Goal: Information Seeking & Learning: Find specific page/section

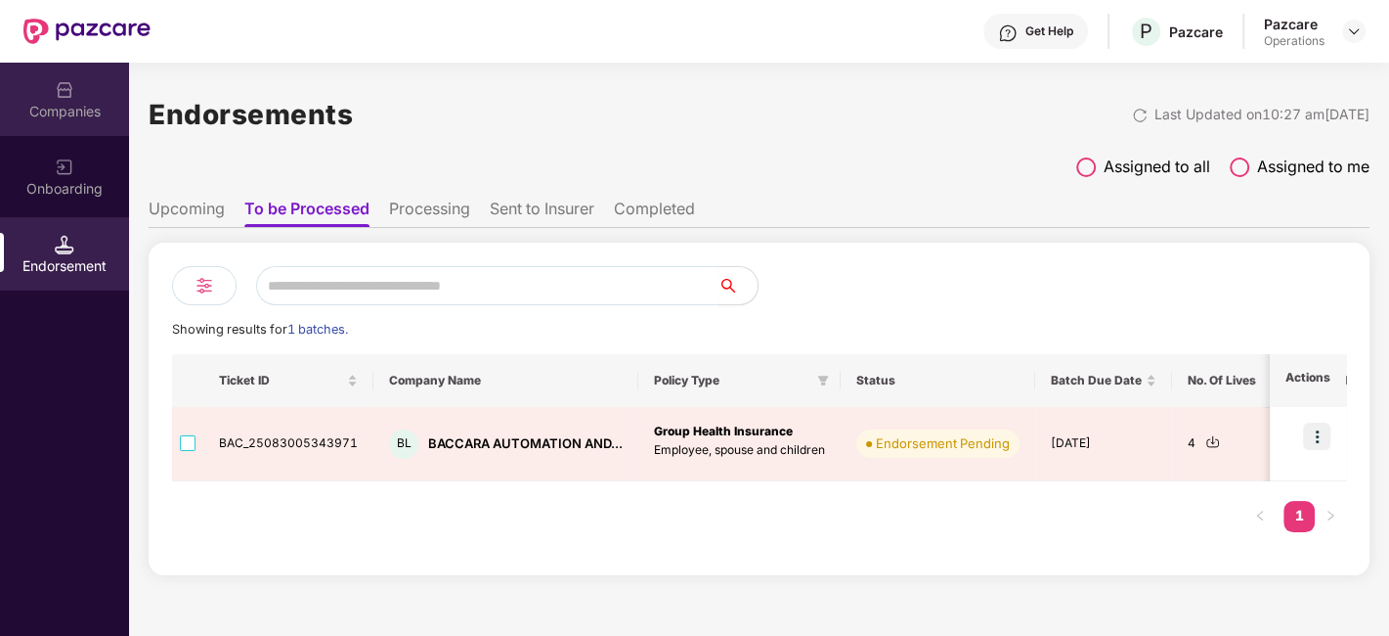
click at [53, 99] on div "Companies" at bounding box center [64, 99] width 129 height 73
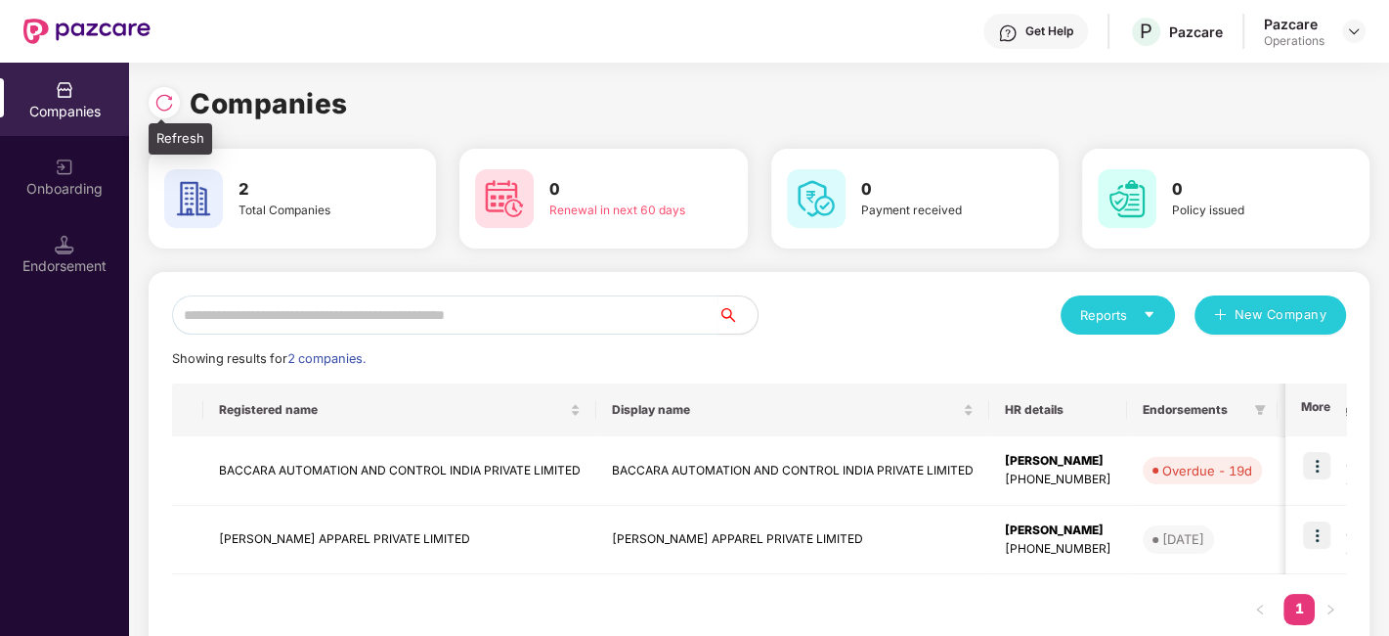
click at [160, 107] on img at bounding box center [164, 103] width 20 height 20
click at [167, 106] on img at bounding box center [164, 103] width 20 height 20
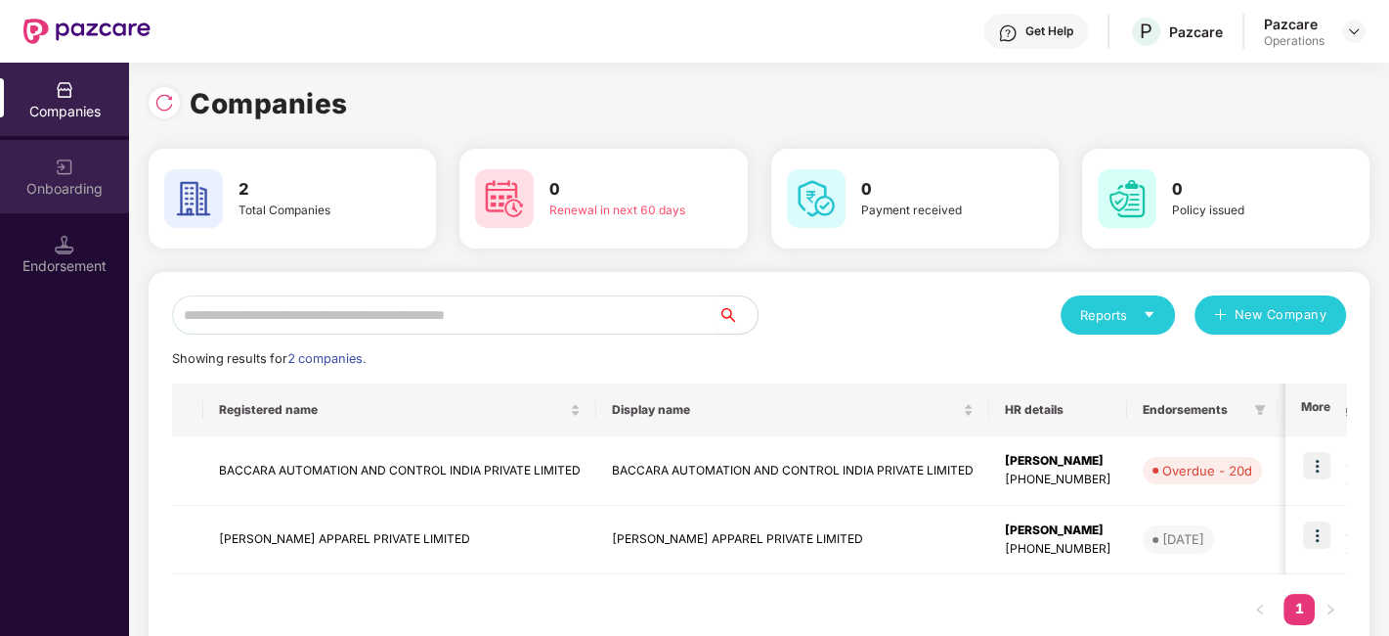
drag, startPoint x: 133, startPoint y: 251, endPoint x: 76, endPoint y: 198, distance: 78.2
click at [76, 198] on div "Onboarding" at bounding box center [64, 176] width 129 height 73
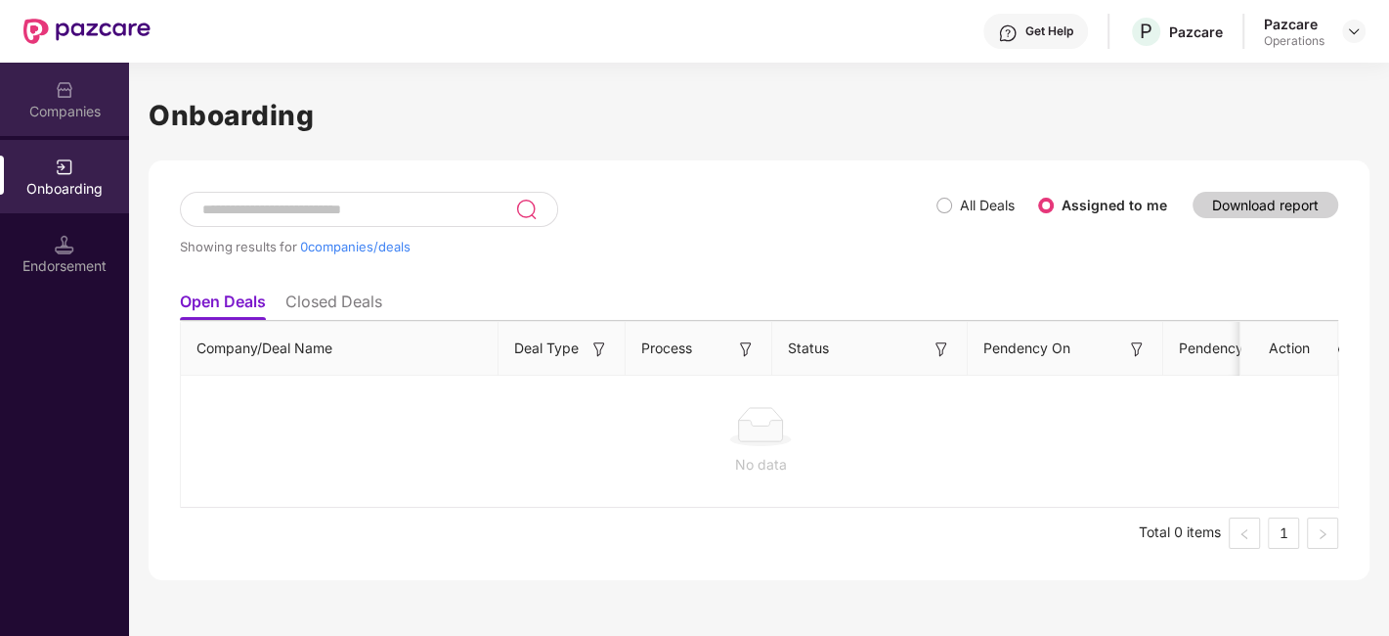
click at [86, 122] on div "Companies" at bounding box center [64, 99] width 129 height 73
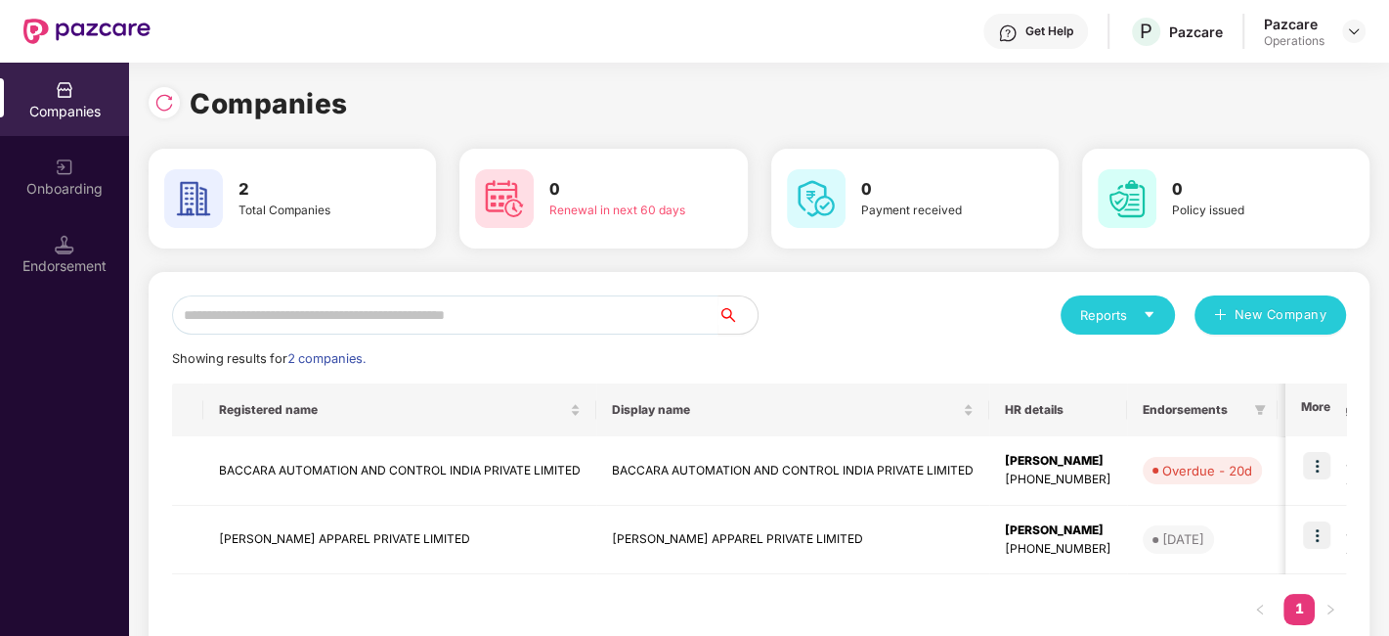
click at [1334, 38] on div "Pazcare Operations" at bounding box center [1315, 32] width 102 height 34
click at [1351, 33] on img at bounding box center [1354, 31] width 16 height 16
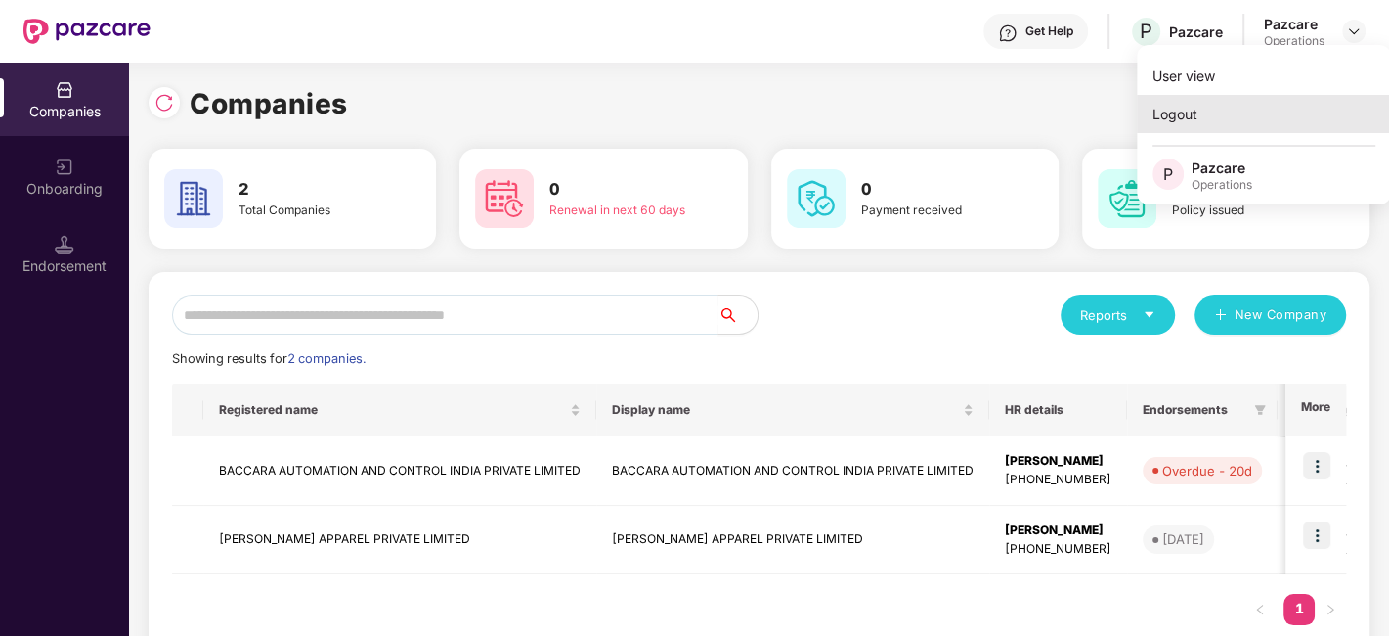
click at [1191, 103] on div "Logout" at bounding box center [1264, 114] width 254 height 38
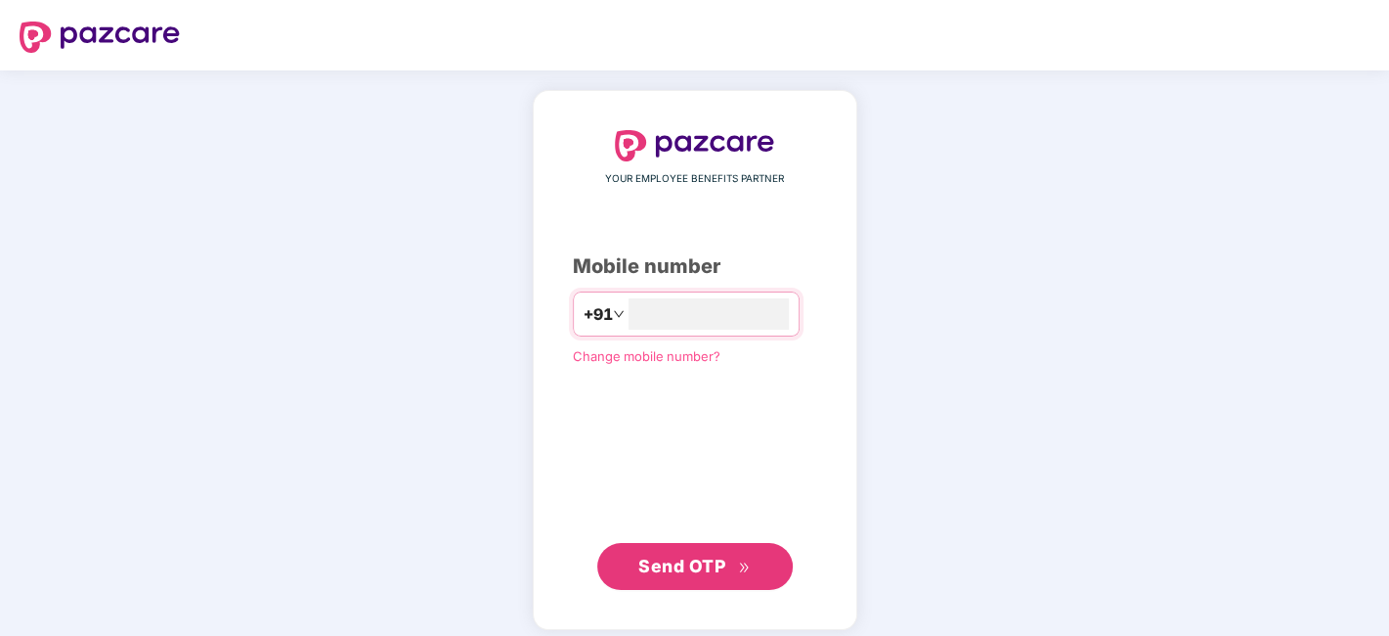
type input "**********"
click at [692, 558] on span "Send OTP" at bounding box center [681, 563] width 87 height 21
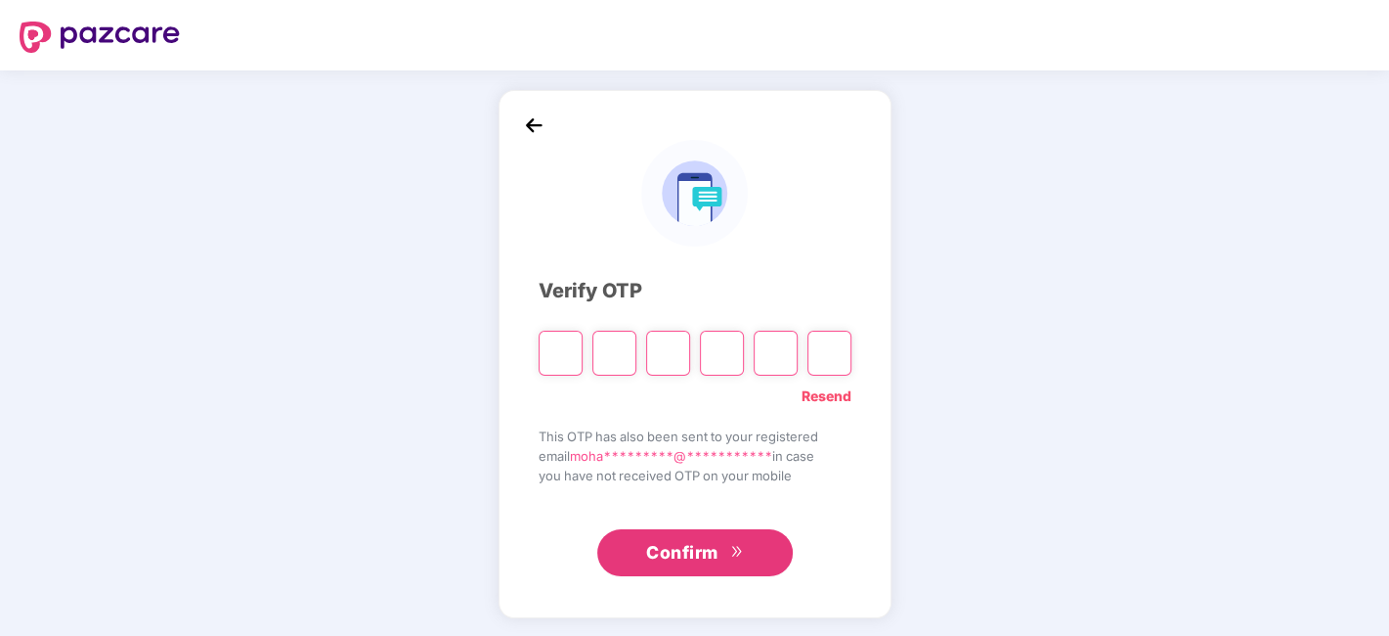
type input "*"
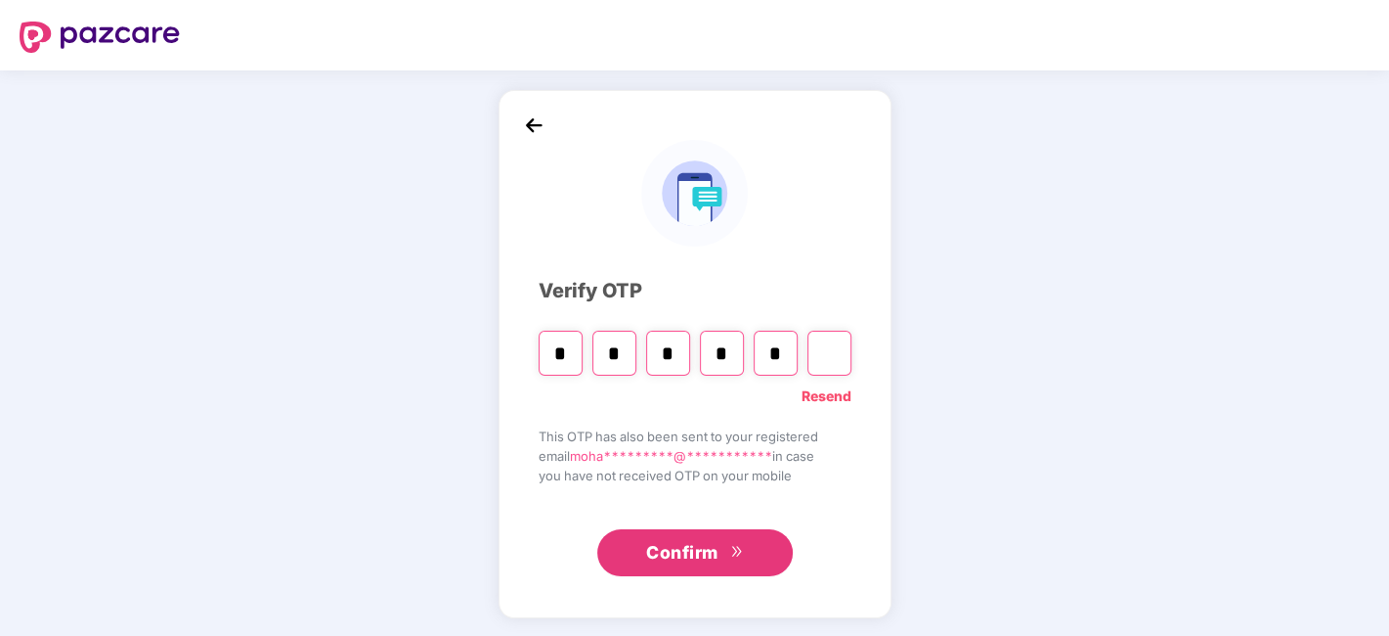
type input "*"
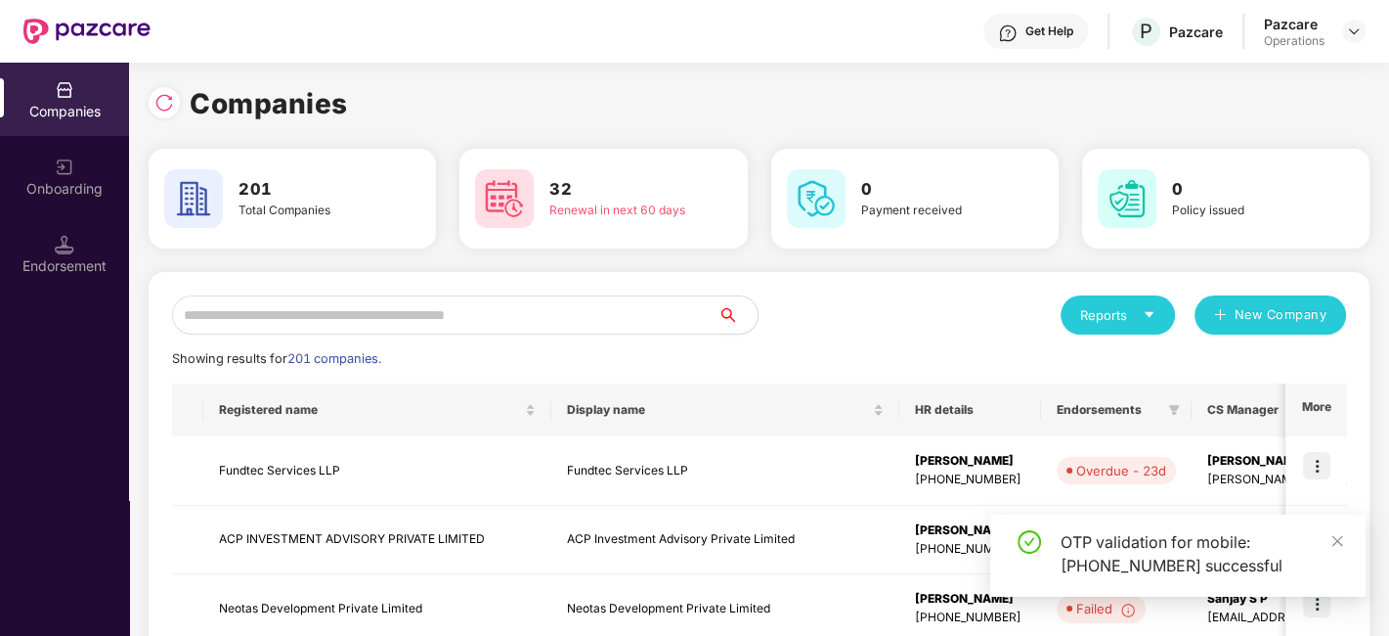
click at [408, 321] on input "text" at bounding box center [445, 314] width 547 height 39
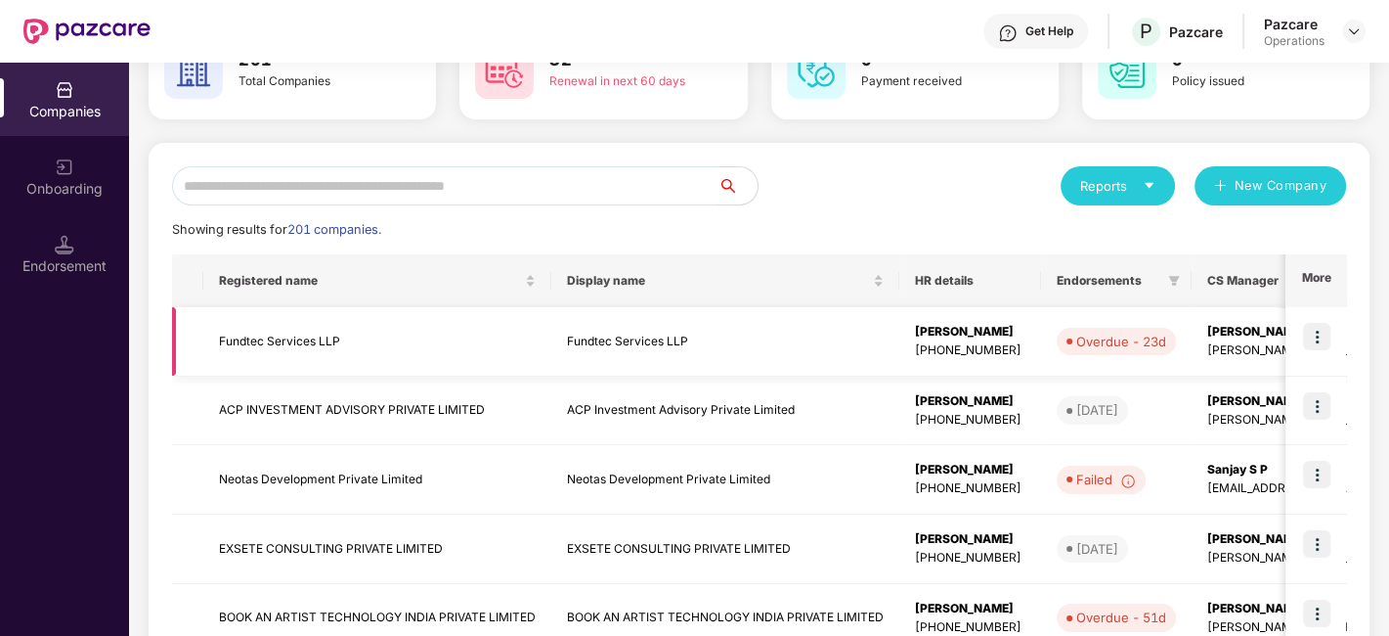
scroll to position [125, 0]
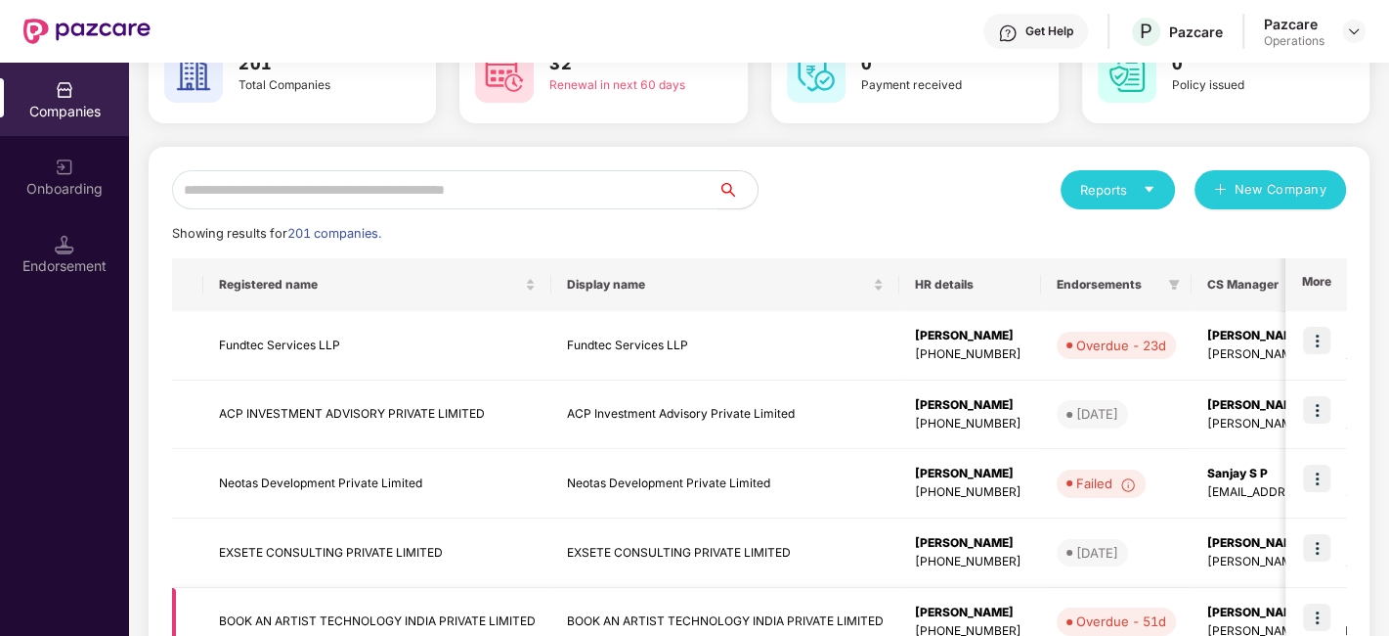
paste input "**********"
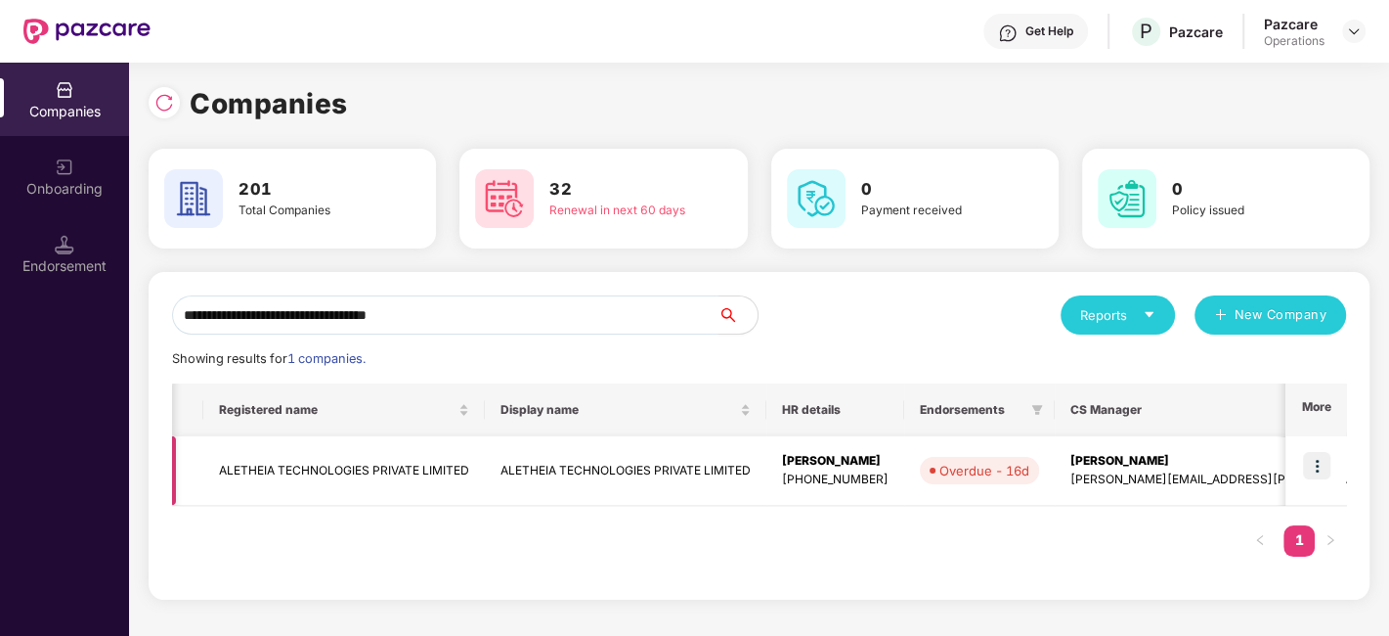
scroll to position [0, 489]
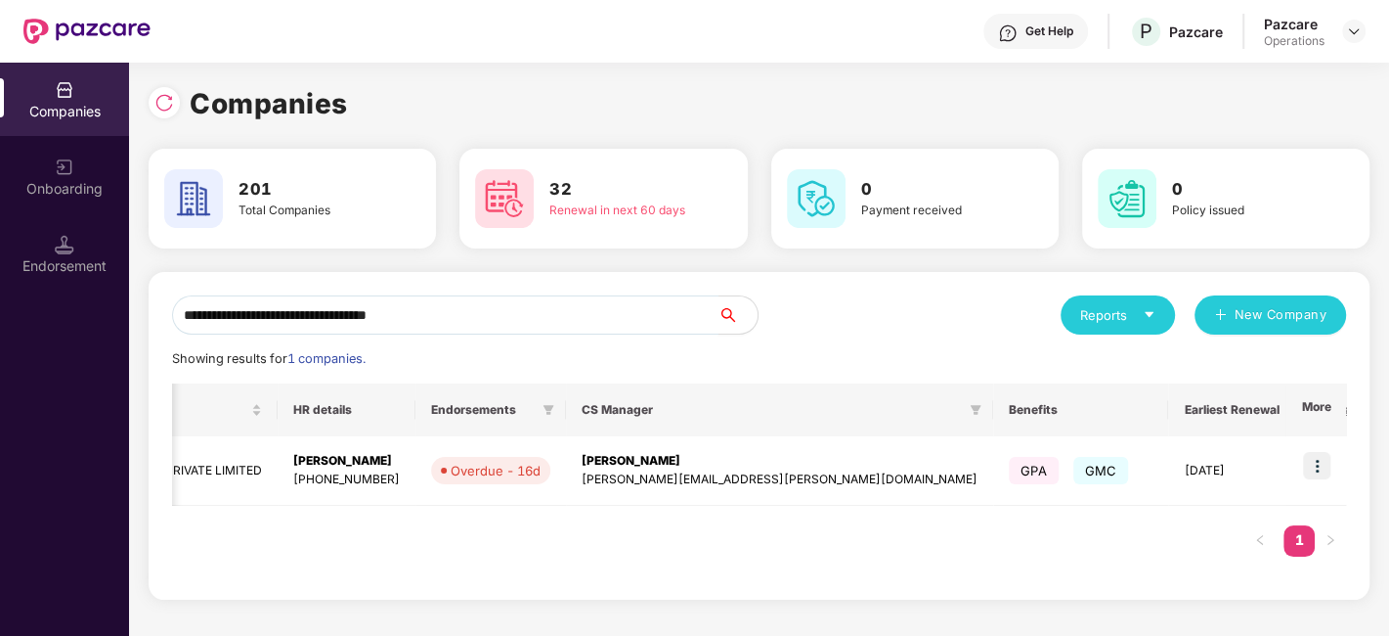
type input "**********"
click at [1209, 550] on div "Registered name Display name HR details Endorsements CS Manager Benefits Earlie…" at bounding box center [759, 479] width 1174 height 193
click at [239, 472] on td "ALETHEIA TECHNOLOGIES PRIVATE LIMITED" at bounding box center [137, 470] width 282 height 69
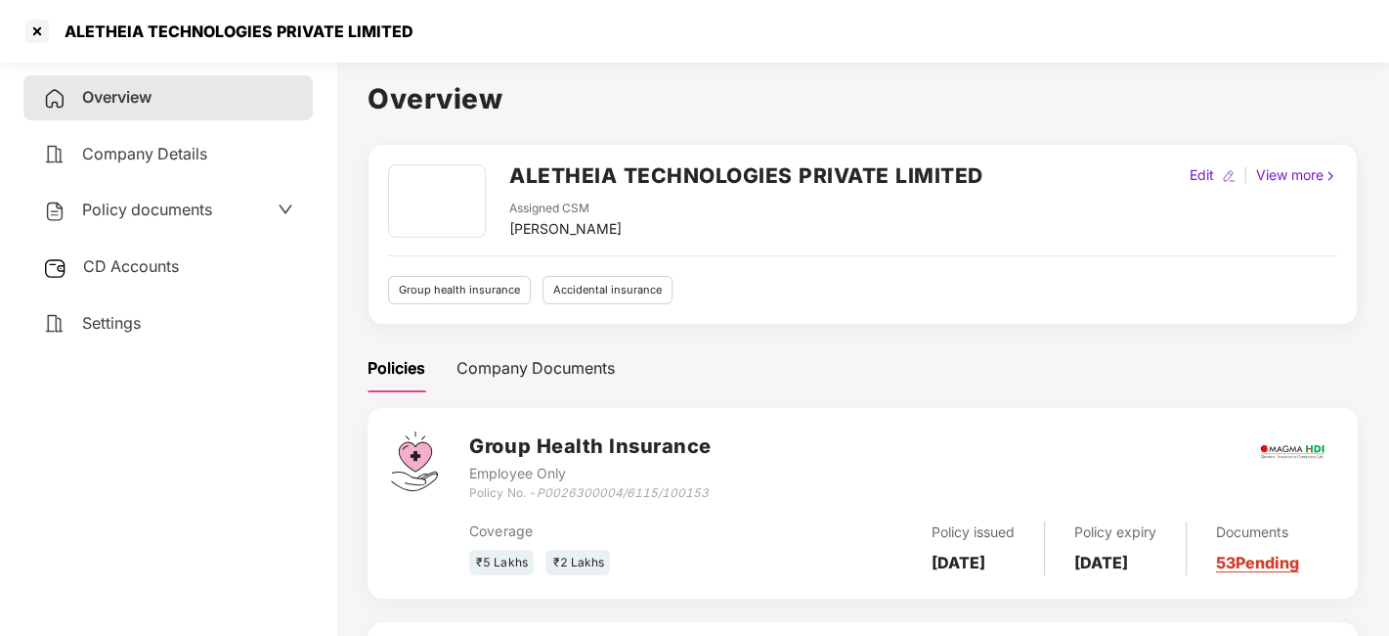
click at [146, 259] on span "CD Accounts" at bounding box center [131, 266] width 96 height 20
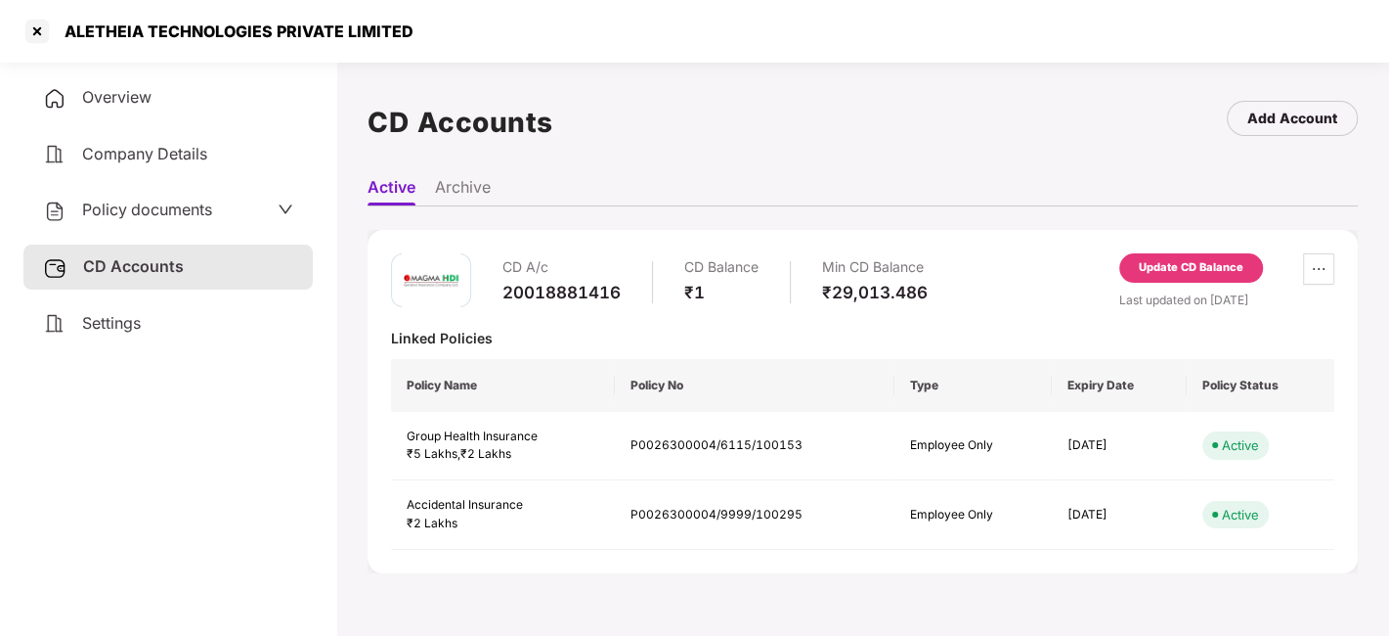
click at [167, 207] on span "Policy documents" at bounding box center [147, 209] width 130 height 20
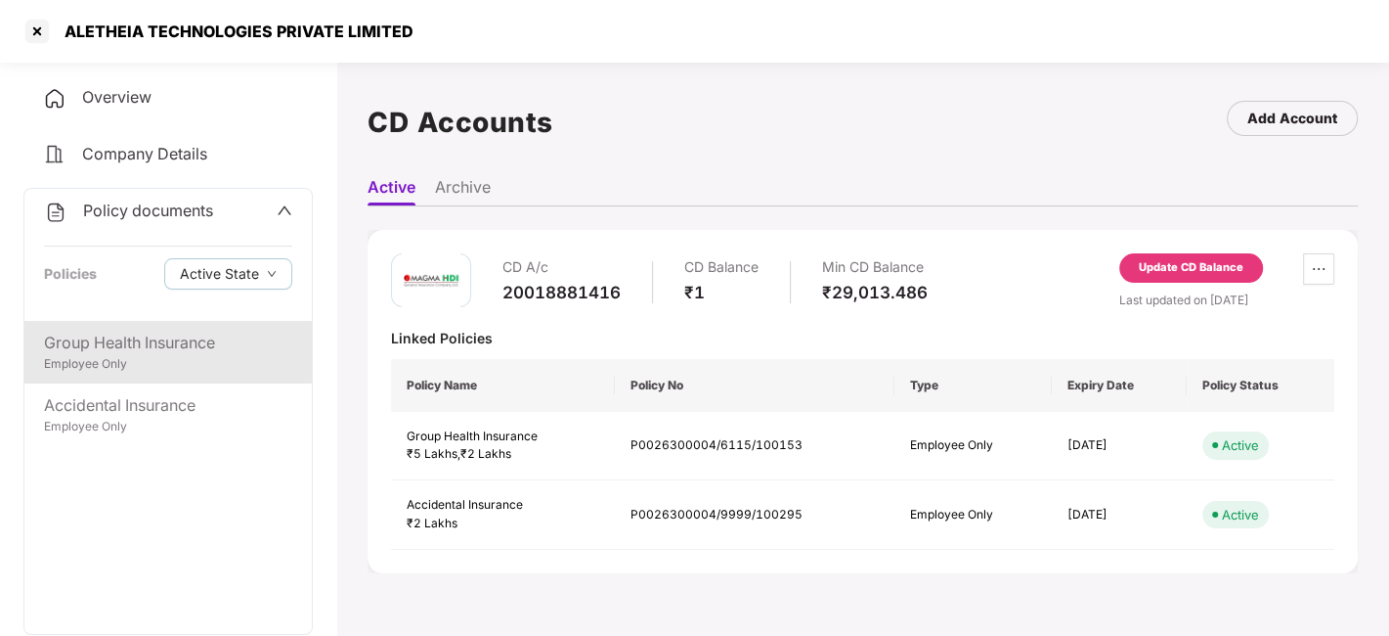
click at [117, 342] on div "Group Health Insurance" at bounding box center [168, 342] width 248 height 24
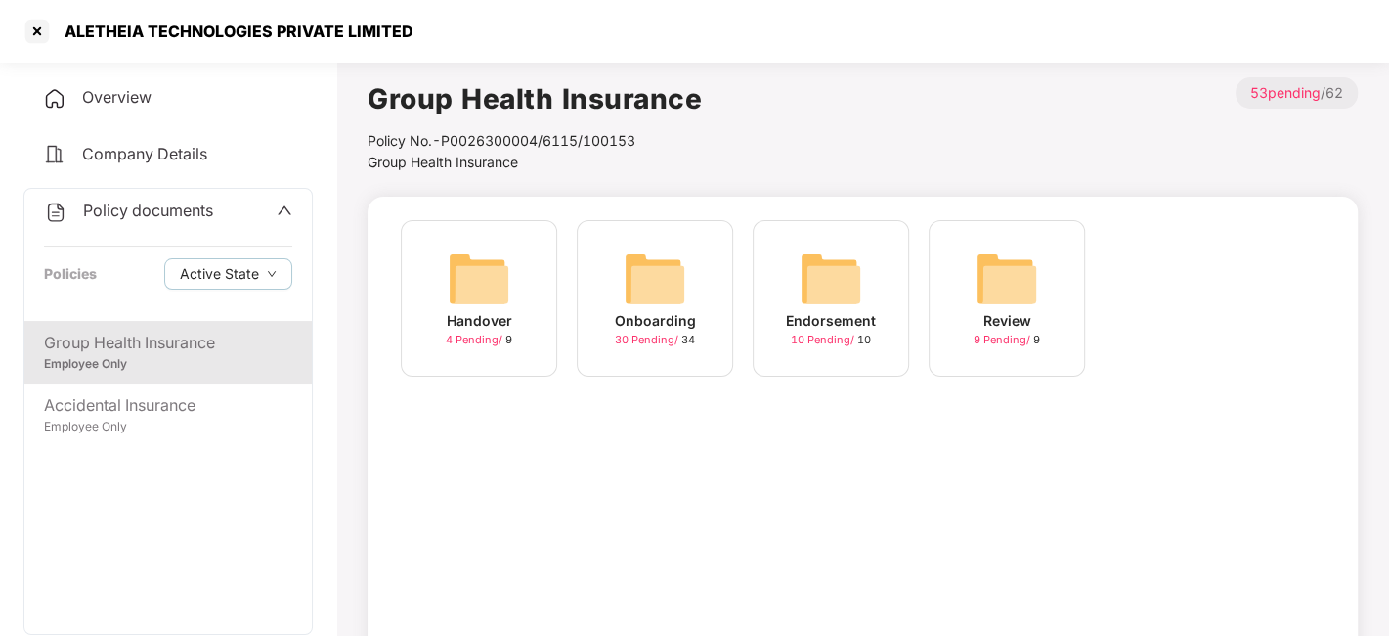
click at [634, 344] on span "30 Pending /" at bounding box center [648, 339] width 66 height 14
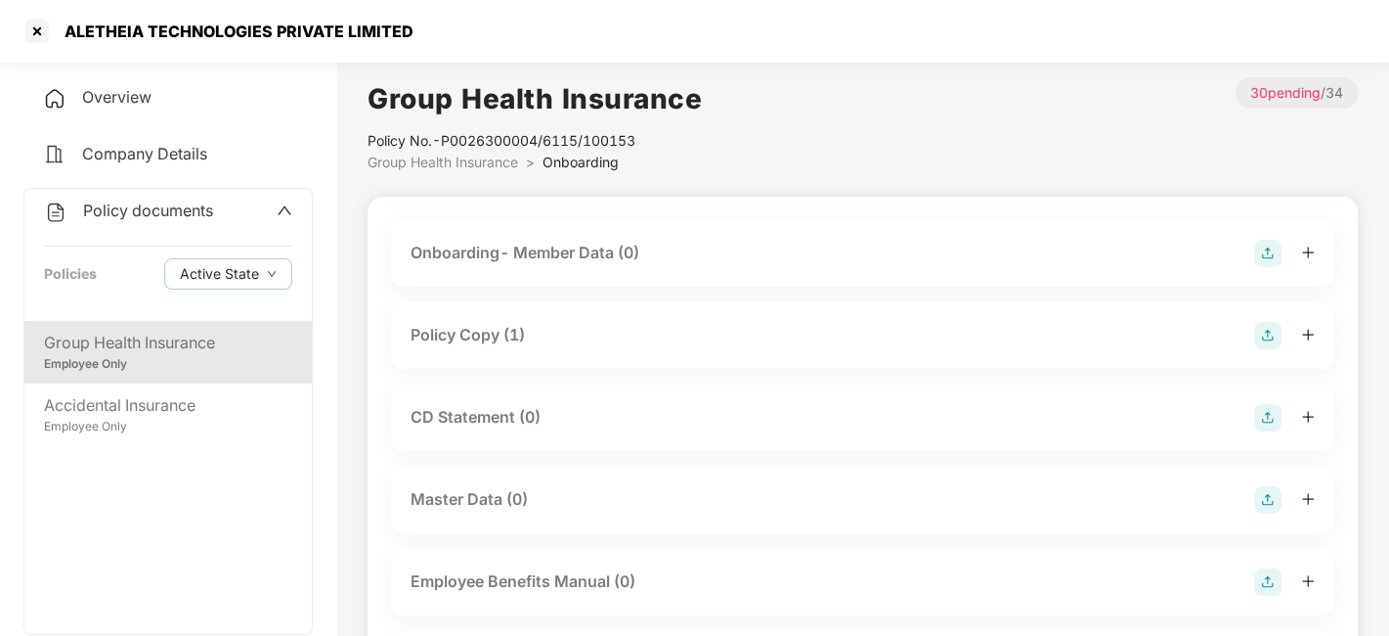
click at [484, 332] on div "Policy Copy (1)" at bounding box center [468, 335] width 114 height 24
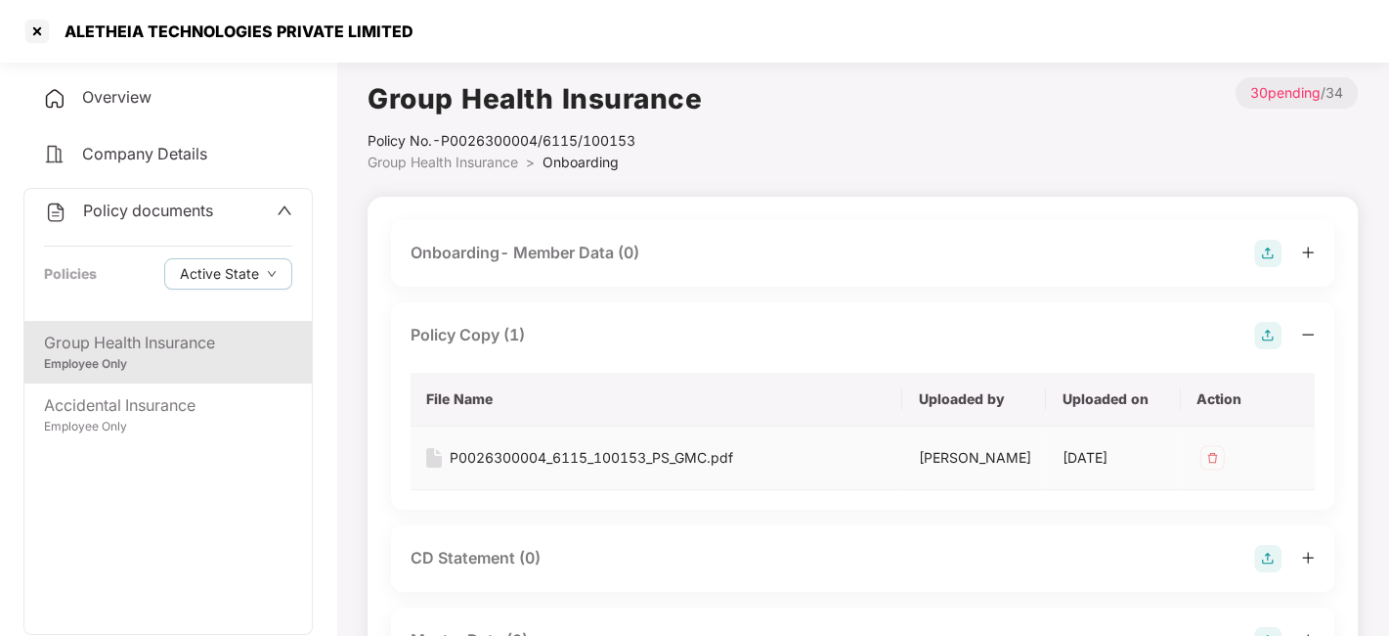
click at [528, 455] on div "P0026300004_6115_100153_PS_GMC.pdf" at bounding box center [592, 458] width 284 height 22
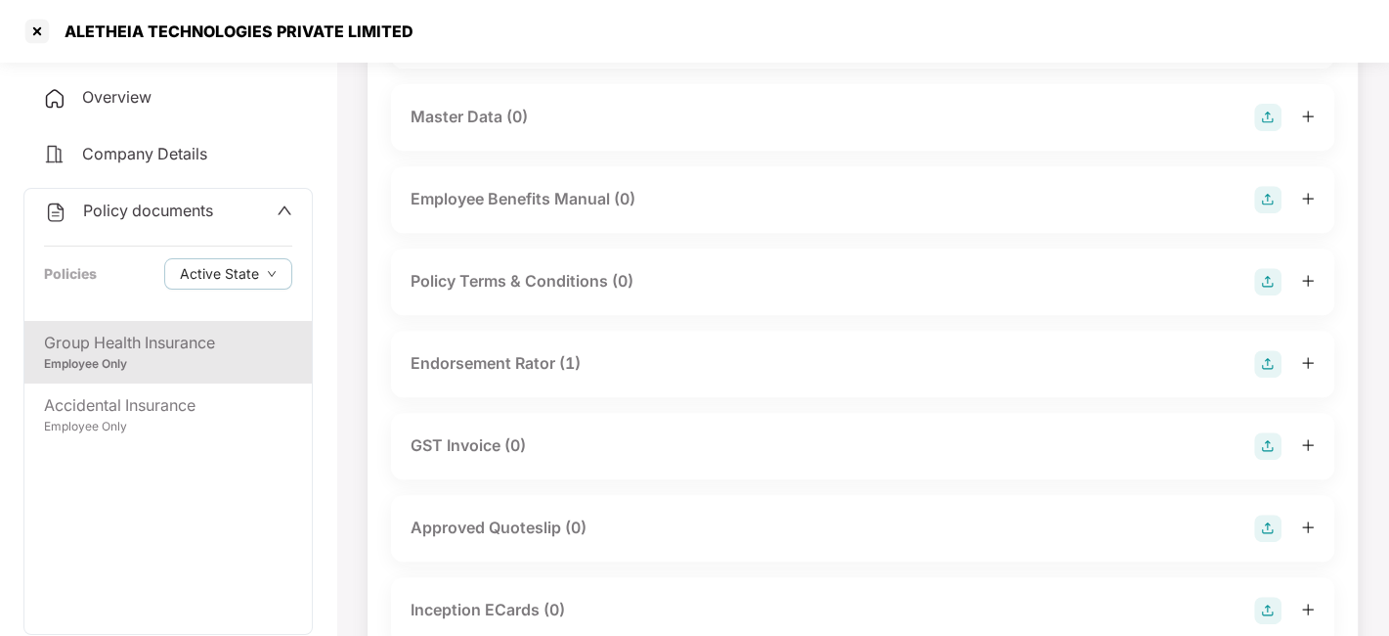
scroll to position [525, 0]
click at [498, 374] on div "Endorsement Rator (1)" at bounding box center [496, 361] width 170 height 24
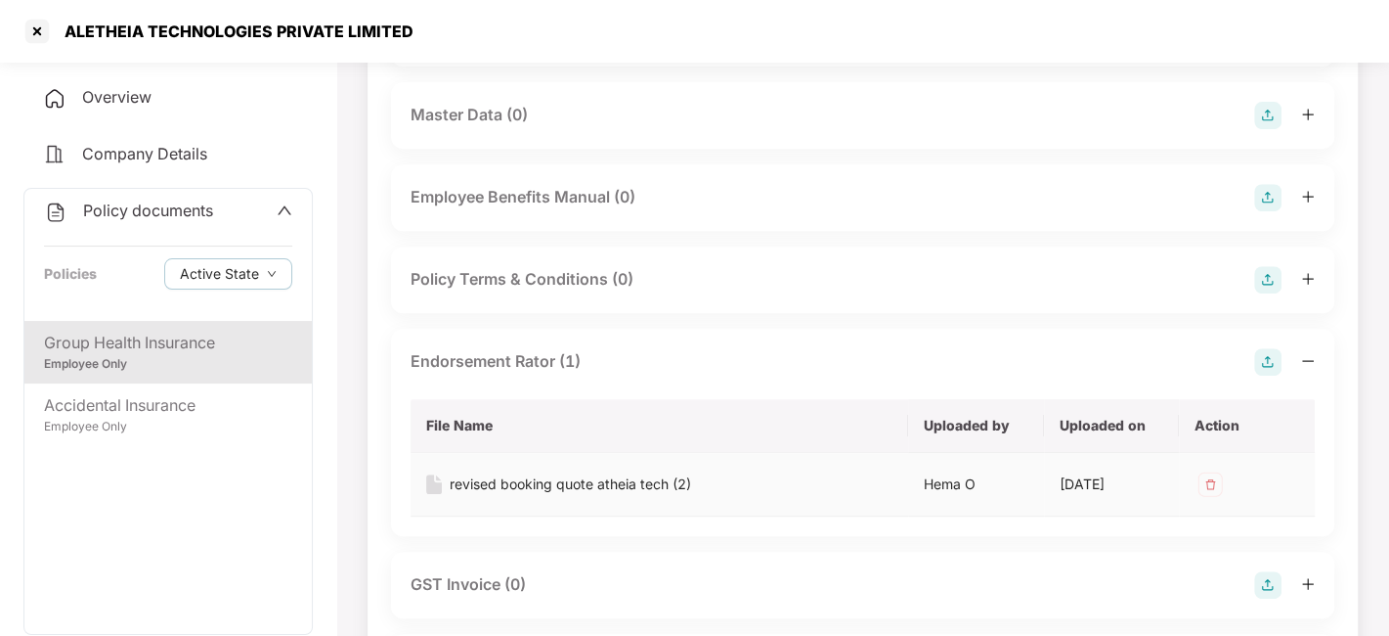
click at [494, 495] on div "revised booking quote atheia tech (2)" at bounding box center [571, 484] width 242 height 22
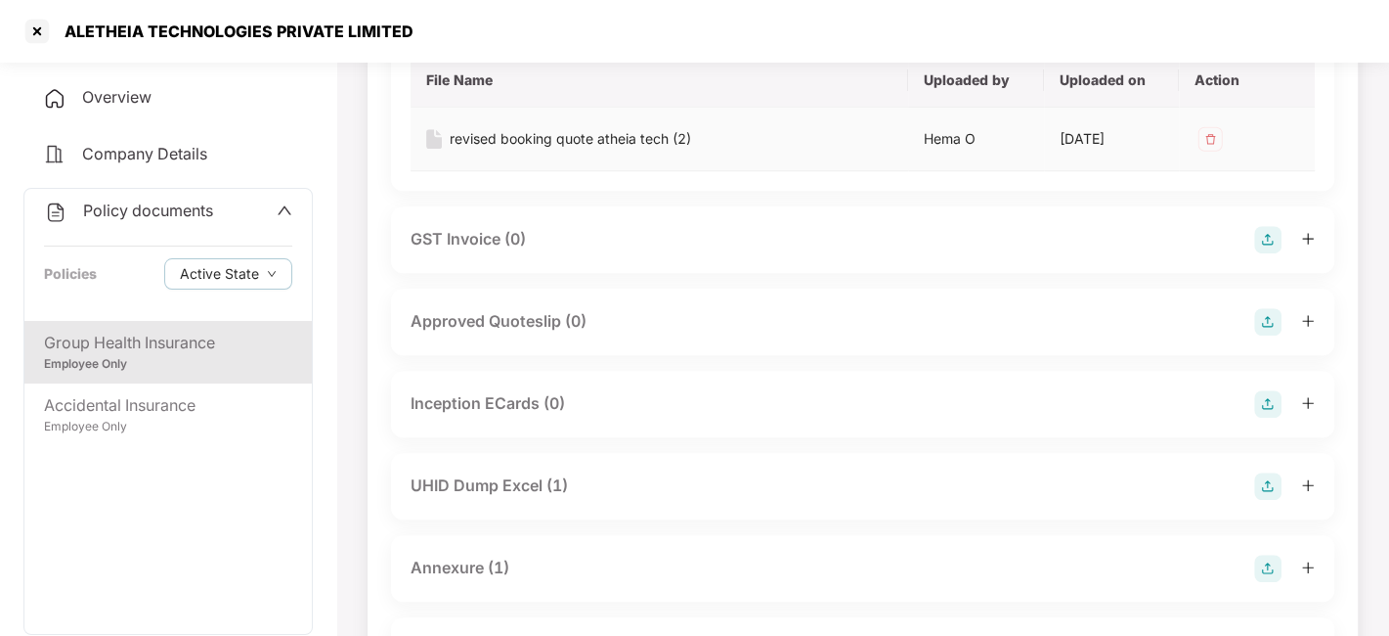
scroll to position [871, 0]
click at [494, 497] on div "UHID Dump Excel (1)" at bounding box center [489, 484] width 157 height 24
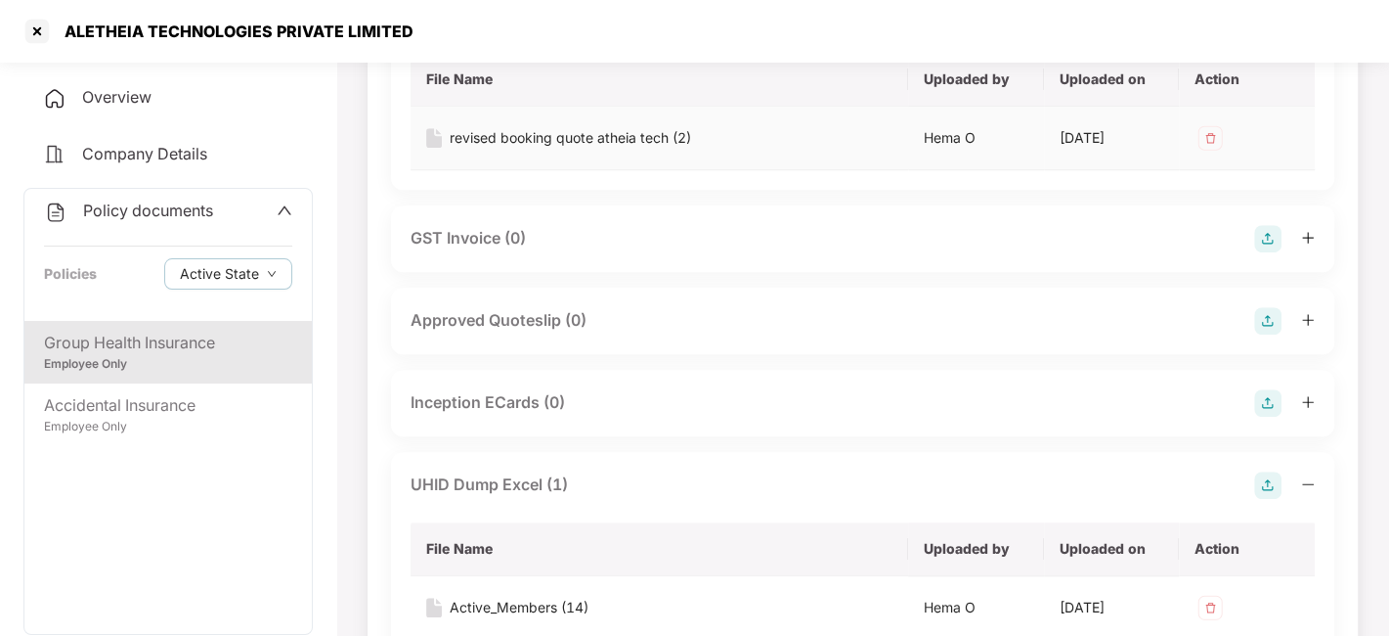
scroll to position [1071, 0]
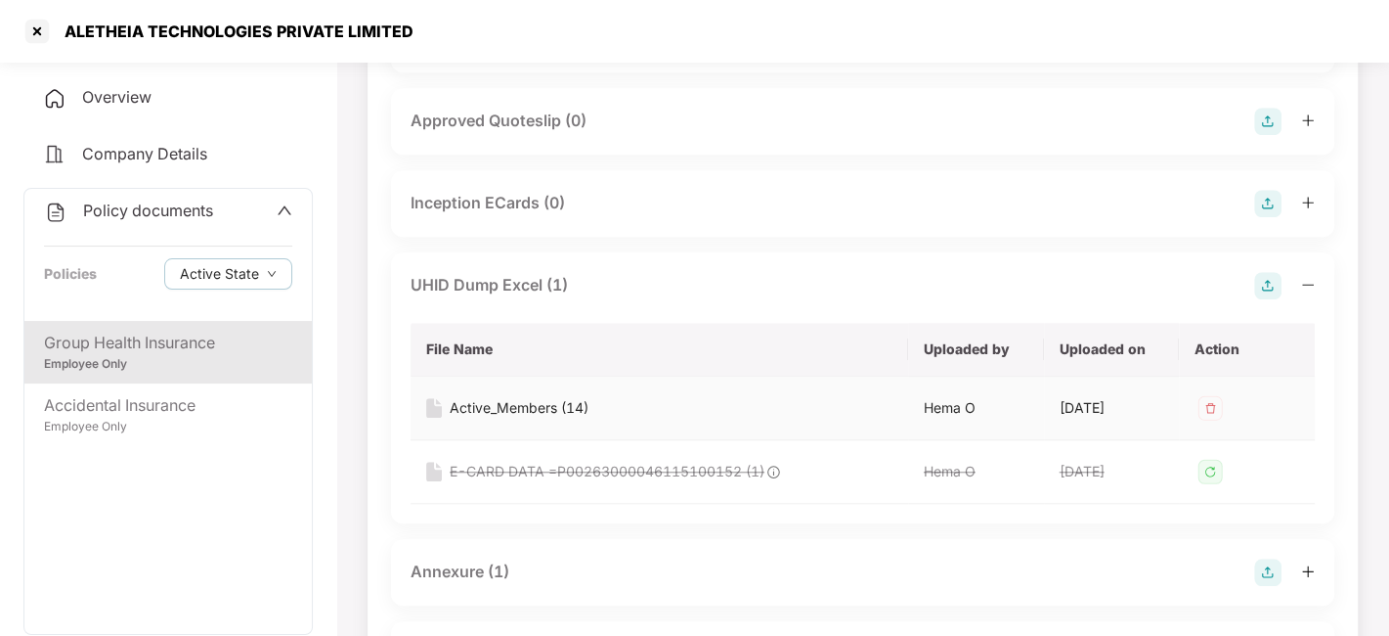
click at [522, 418] on div "Active_Members (14)" at bounding box center [519, 408] width 139 height 22
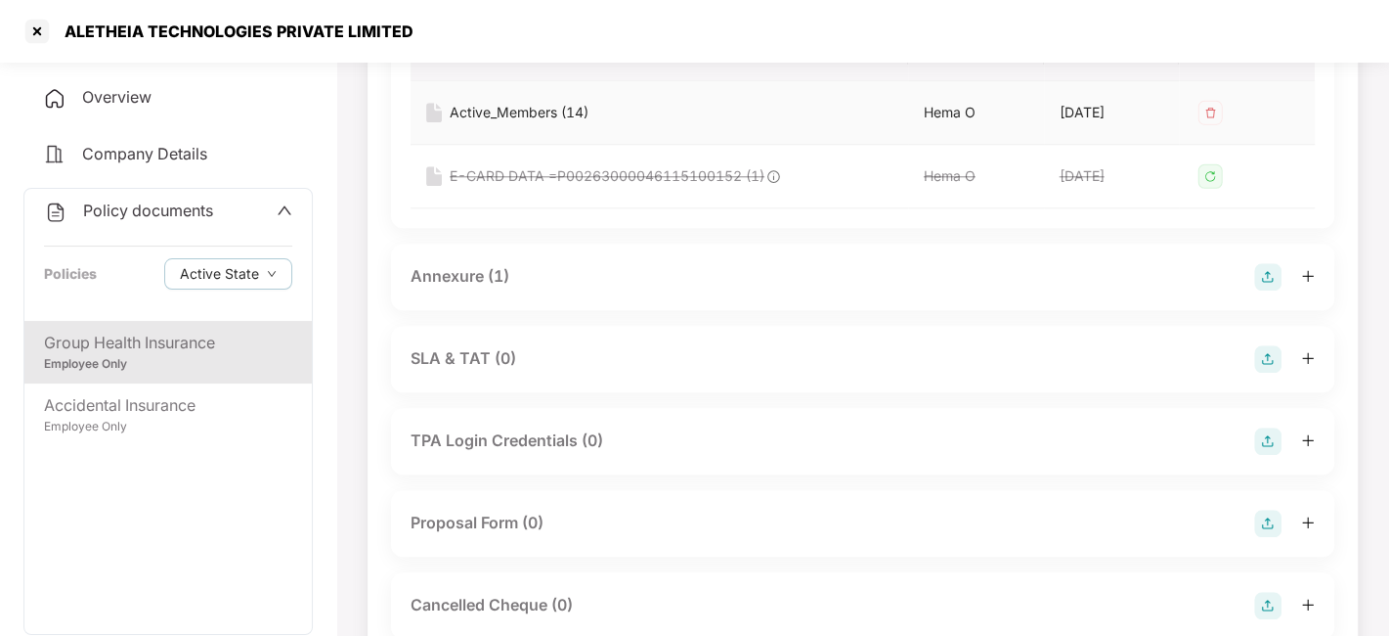
scroll to position [1366, 0]
click at [486, 288] on div "Annexure (1)" at bounding box center [460, 276] width 99 height 24
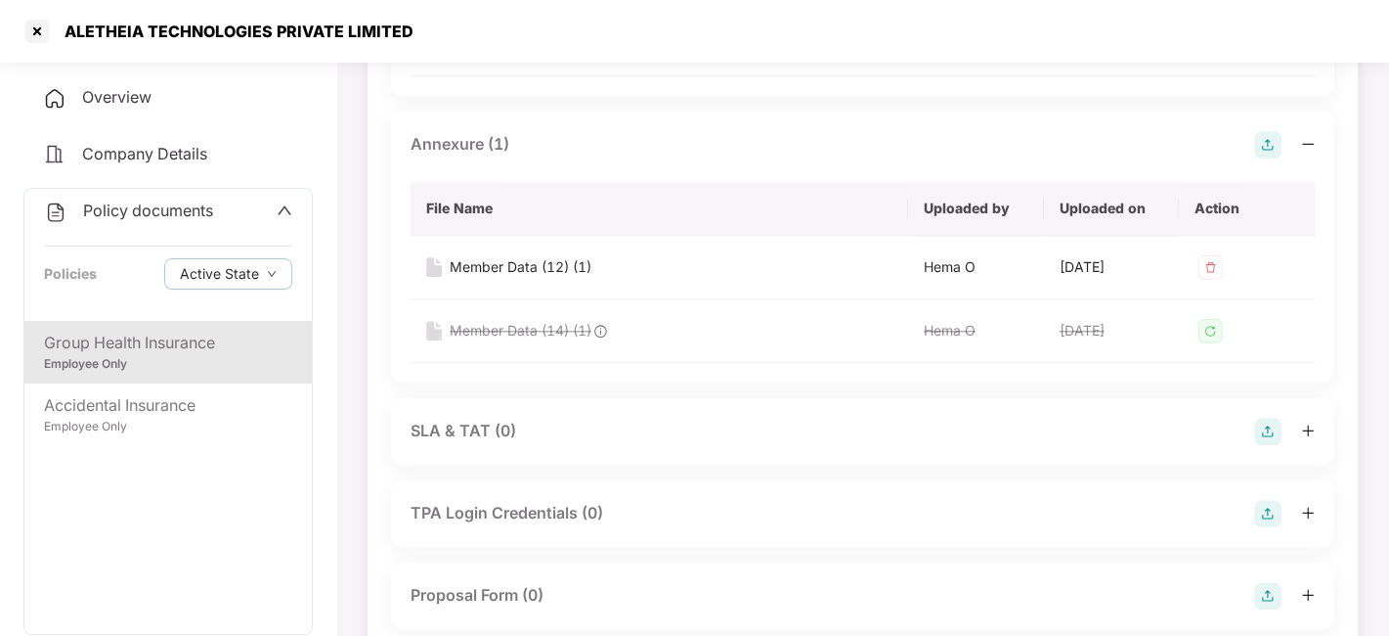
scroll to position [1500, 0]
click at [511, 273] on div "Member Data (12) (1)" at bounding box center [521, 265] width 142 height 22
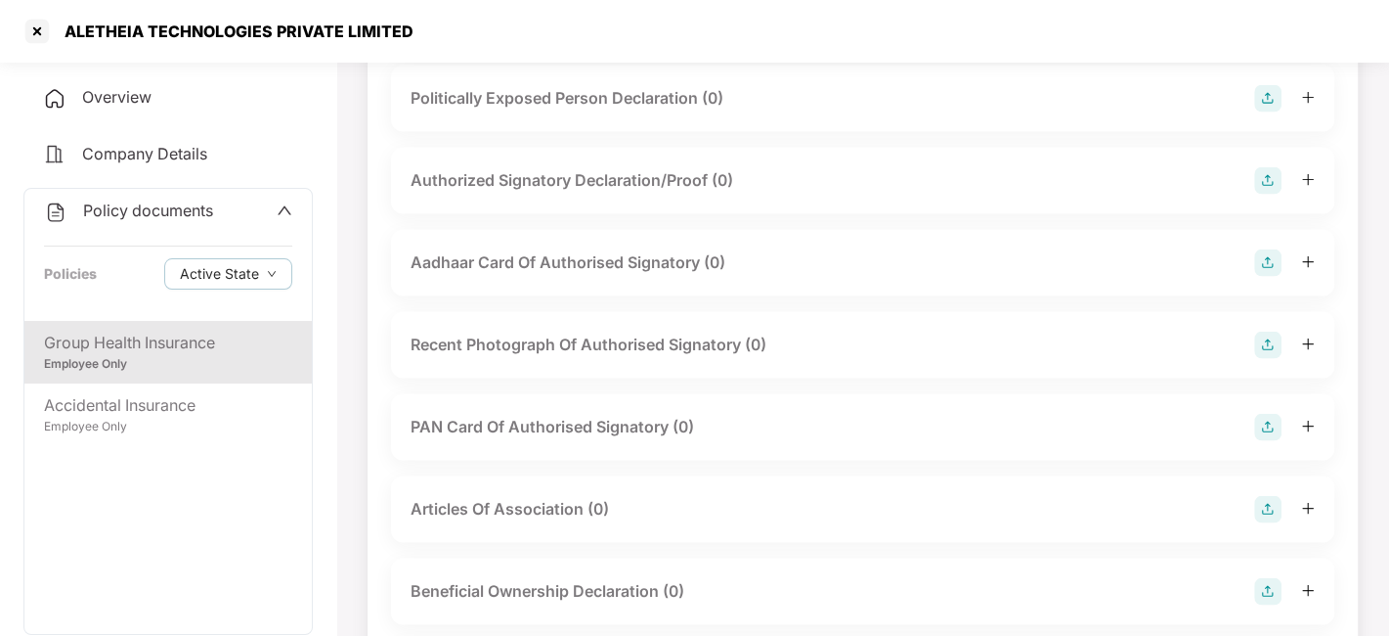
scroll to position [3126, 0]
